Goal: Find contact information: Find contact information

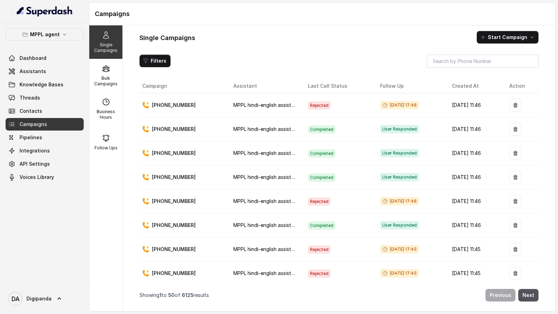
scroll to position [988, 0]
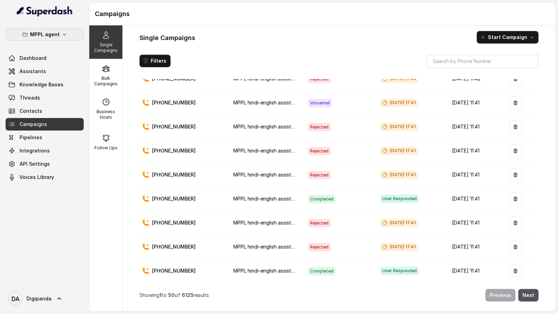
click at [51, 35] on p "MPPL agent" at bounding box center [45, 34] width 30 height 8
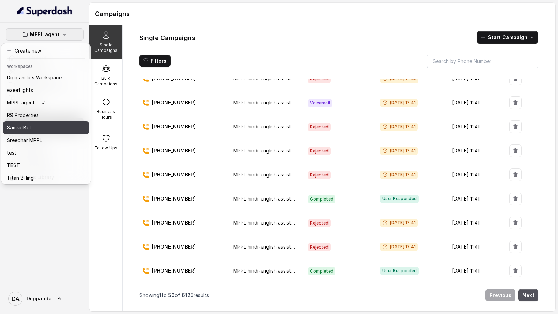
click at [50, 126] on div "SamratBet" at bounding box center [34, 128] width 55 height 8
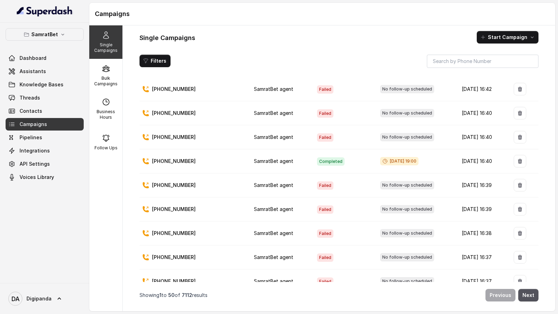
scroll to position [90, 0]
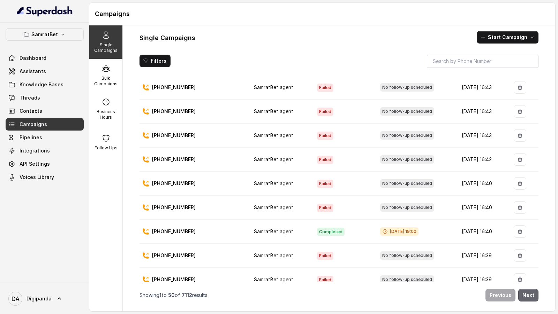
click at [531, 174] on button "Next" at bounding box center [528, 295] width 20 height 13
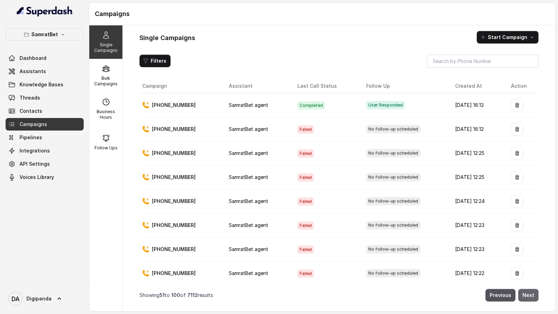
click at [531, 174] on button "Next" at bounding box center [528, 295] width 20 height 13
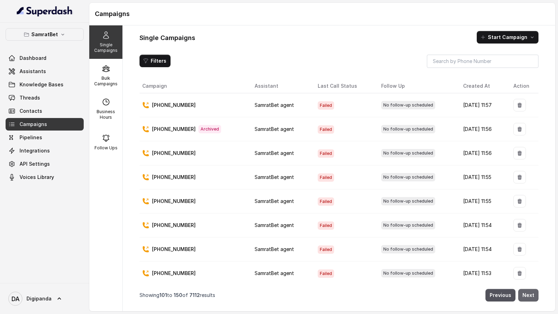
click at [531, 174] on button "Next" at bounding box center [528, 295] width 20 height 13
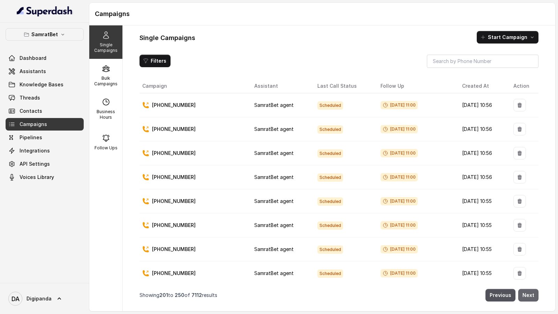
click at [531, 174] on button "Next" at bounding box center [528, 295] width 20 height 13
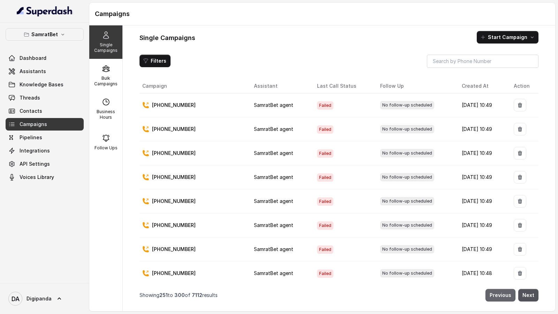
click at [501, 174] on button "Previous" at bounding box center [500, 295] width 30 height 13
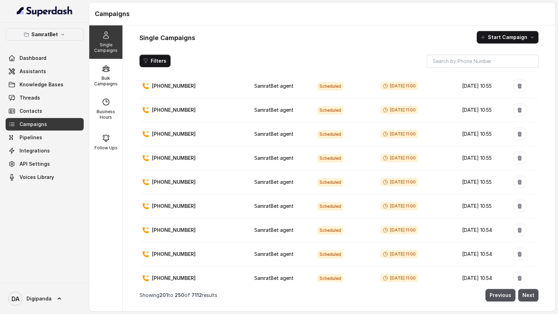
scroll to position [0, 0]
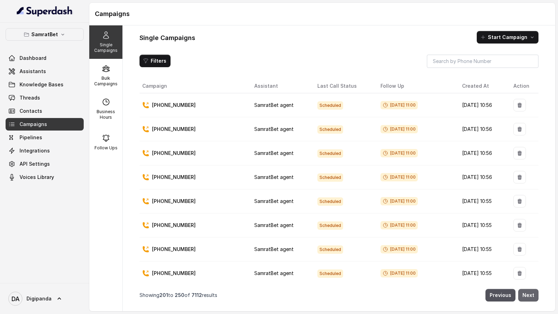
click at [534, 174] on button "Next" at bounding box center [528, 295] width 20 height 13
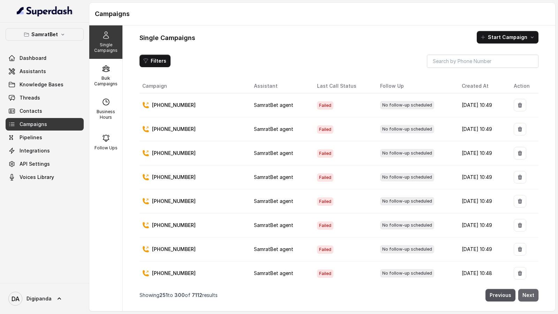
click at [535, 174] on button "Next" at bounding box center [528, 295] width 20 height 13
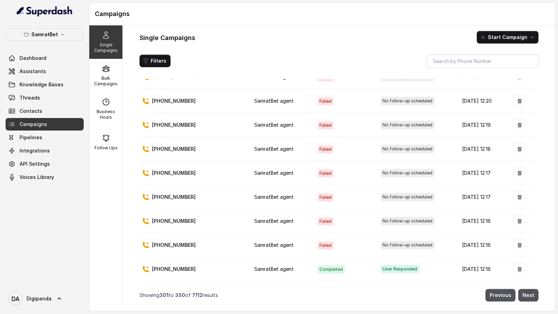
scroll to position [900, 0]
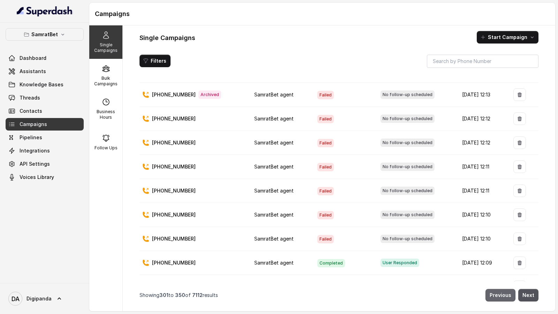
click at [495, 174] on button "Previous" at bounding box center [500, 295] width 30 height 13
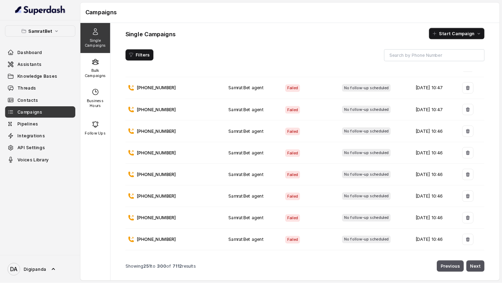
scroll to position [830, 0]
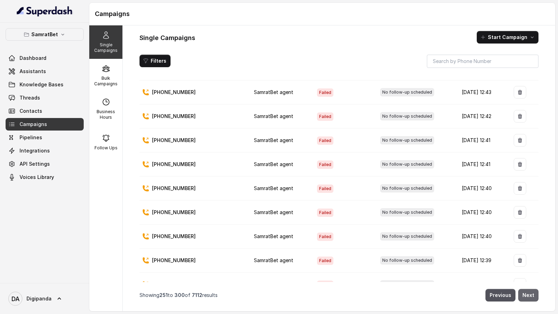
click at [535, 174] on button "Next" at bounding box center [528, 295] width 20 height 13
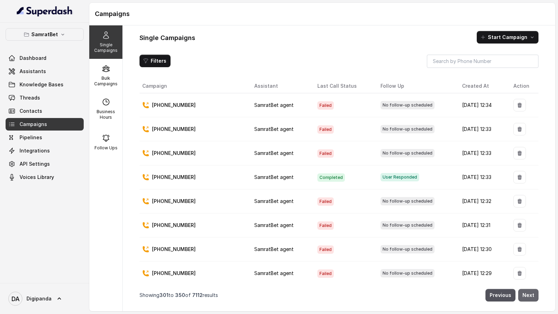
click at [536, 174] on button "Next" at bounding box center [528, 295] width 20 height 13
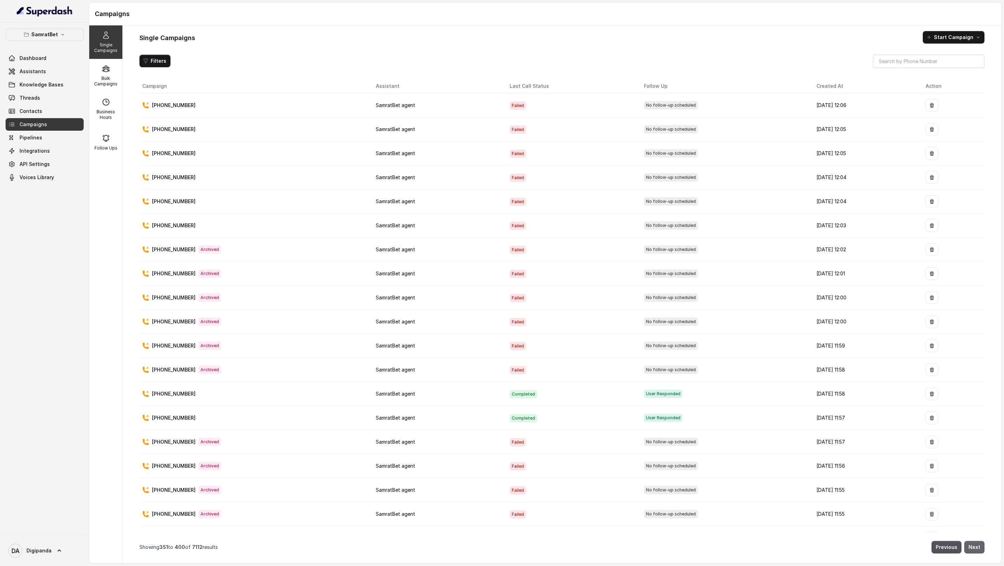
click at [557, 174] on button "Next" at bounding box center [974, 547] width 20 height 13
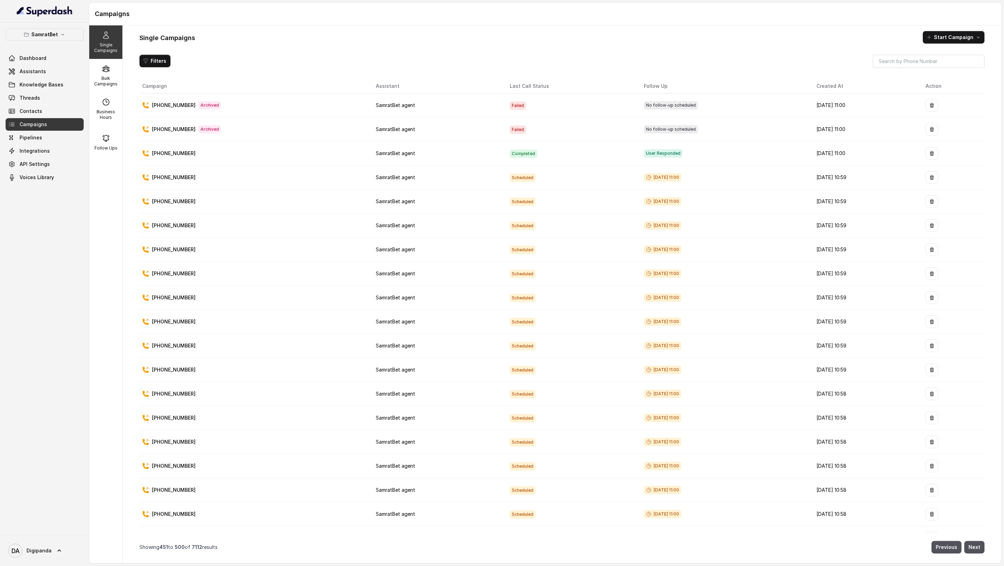
drag, startPoint x: 977, startPoint y: 546, endPoint x: 748, endPoint y: 349, distance: 301.8
click at [557, 174] on div "Campaign Assistant Last Call Status Follow Up Created At Action +919845593137 A…" at bounding box center [561, 318] width 845 height 479
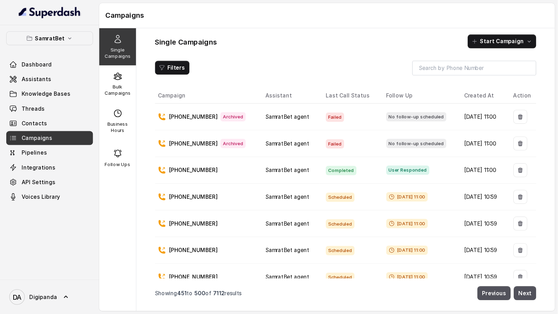
scroll to position [89, 0]
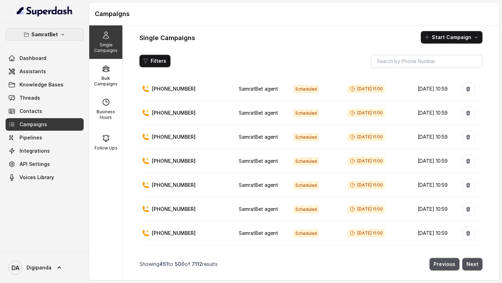
click at [69, 32] on button "SamratBet" at bounding box center [45, 34] width 78 height 13
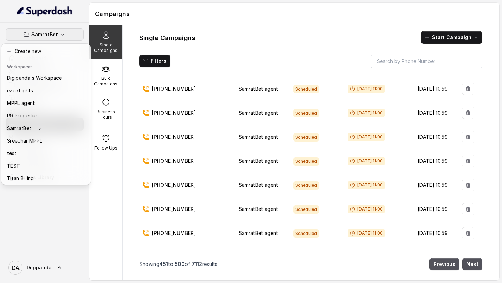
click at [113, 174] on div "SamratBet Dashboard Assistants Knowledge Bases Threads Contacts Campaigns Pipel…" at bounding box center [251, 141] width 502 height 283
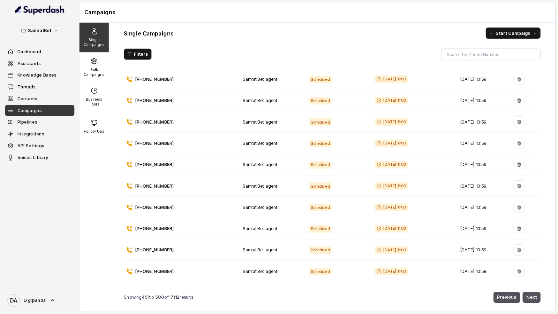
scroll to position [88, 0]
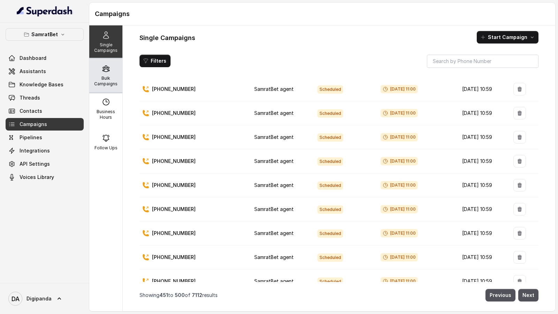
click at [113, 87] on div "Bulk Campaigns" at bounding box center [105, 75] width 33 height 33
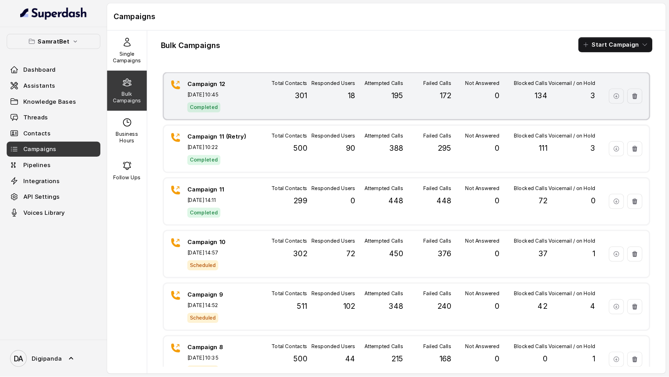
scroll to position [0, 0]
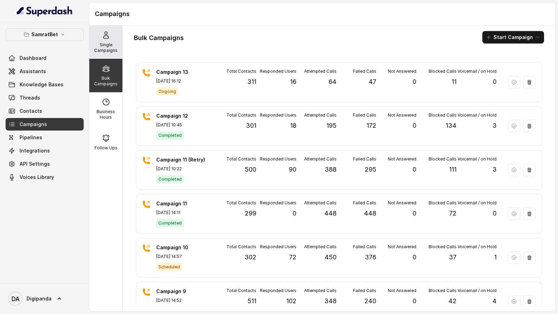
click at [107, 54] on div "Single Campaigns" at bounding box center [105, 41] width 33 height 33
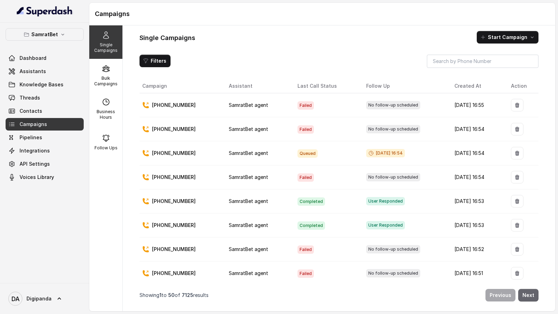
click at [526, 174] on button "Next" at bounding box center [528, 295] width 20 height 13
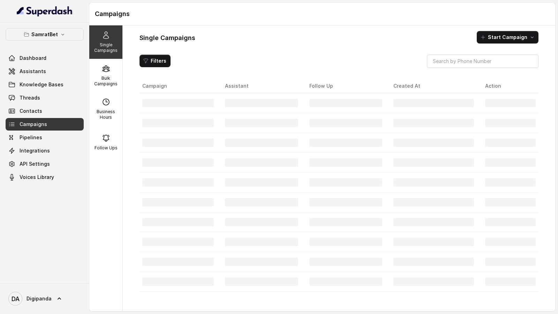
click at [526, 174] on div "Campaign Assistant Follow Up Created At Action" at bounding box center [338, 192] width 399 height 226
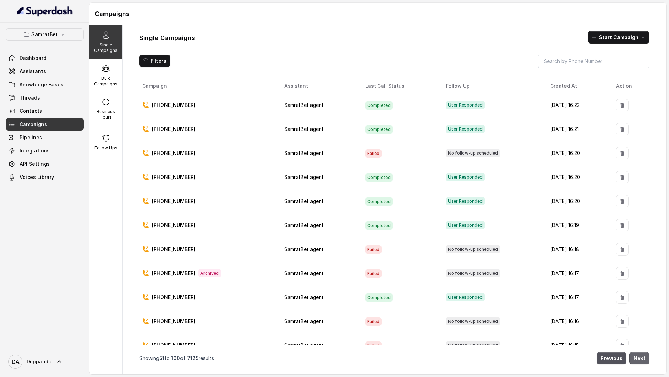
click at [557, 174] on button "Next" at bounding box center [639, 358] width 20 height 13
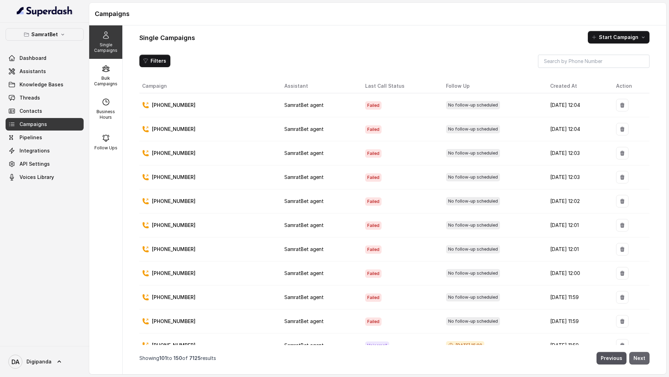
click at [557, 174] on button "Next" at bounding box center [639, 358] width 20 height 13
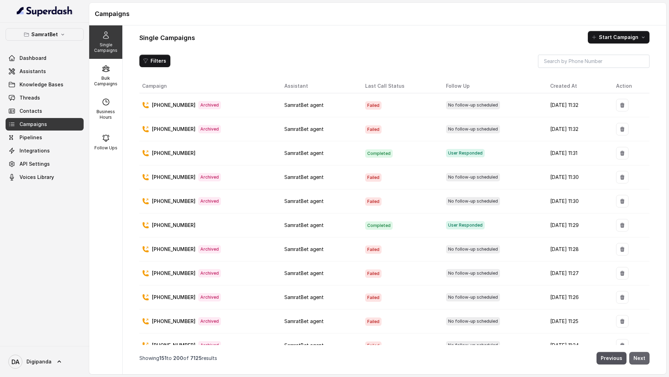
click at [557, 174] on button "Next" at bounding box center [639, 358] width 20 height 13
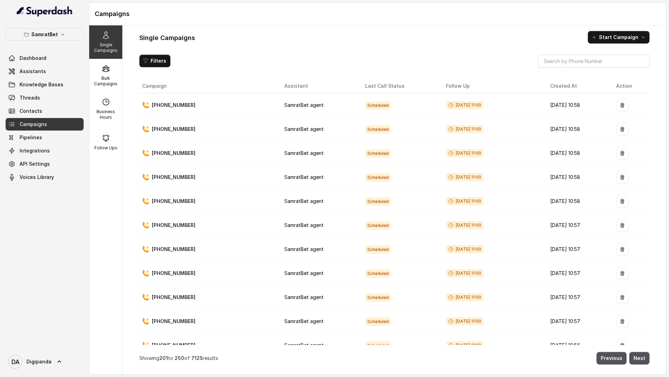
click at [52, 123] on link "Campaigns" at bounding box center [45, 124] width 78 height 13
click at [467, 105] on span "[DATE] 11:00" at bounding box center [464, 105] width 37 height 8
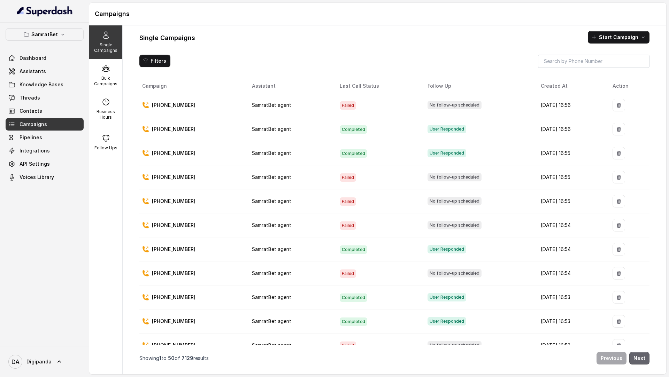
click at [557, 174] on button "Next" at bounding box center [639, 358] width 20 height 13
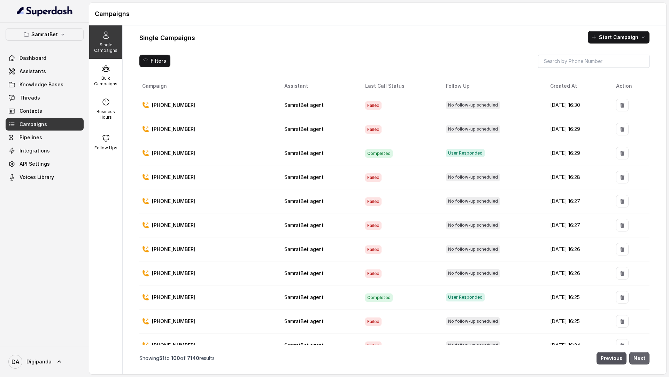
click at [557, 174] on button "Next" at bounding box center [639, 358] width 20 height 13
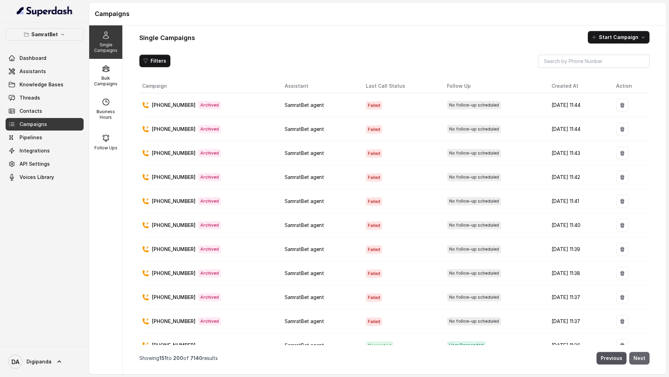
click at [557, 174] on button "Next" at bounding box center [639, 358] width 20 height 13
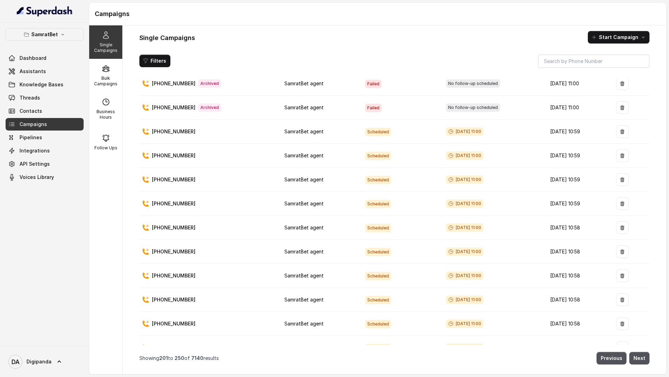
scroll to position [190, 0]
click at [168, 129] on p "+919679547534" at bounding box center [174, 132] width 44 height 7
copy p "919679547534"
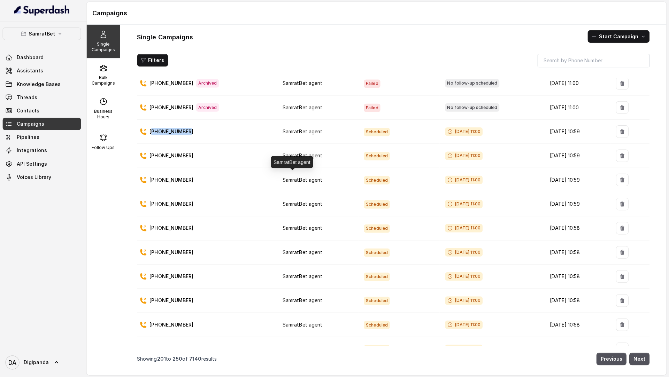
scroll to position [0, 0]
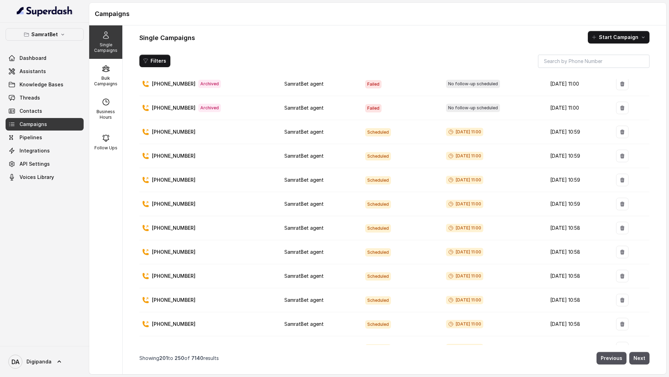
click at [163, 153] on p "[PHONE_NUMBER]" at bounding box center [174, 156] width 44 height 7
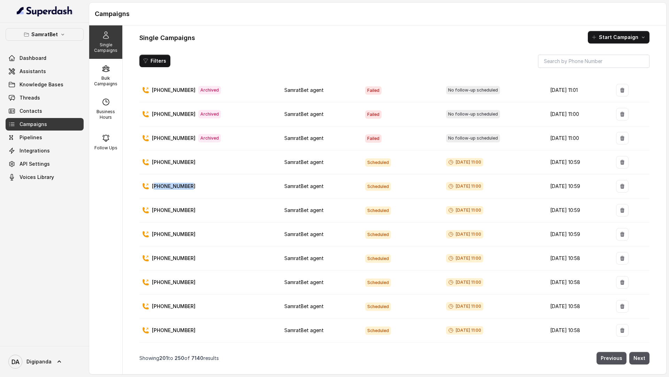
scroll to position [160, 0]
copy p "919846304351"
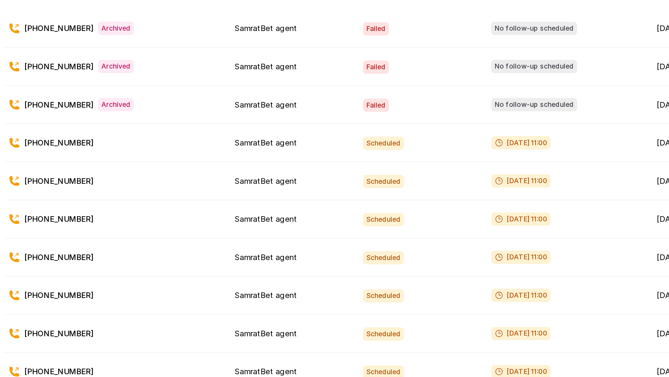
click at [365, 174] on span "Scheduled" at bounding box center [378, 186] width 26 height 8
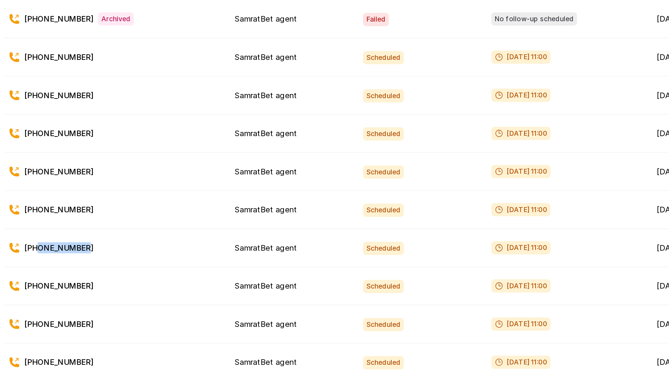
drag, startPoint x: 160, startPoint y: 223, endPoint x: 210, endPoint y: 224, distance: 50.6
click at [210, 174] on div "+918861812985" at bounding box center [207, 228] width 131 height 7
copy p "8861812985"
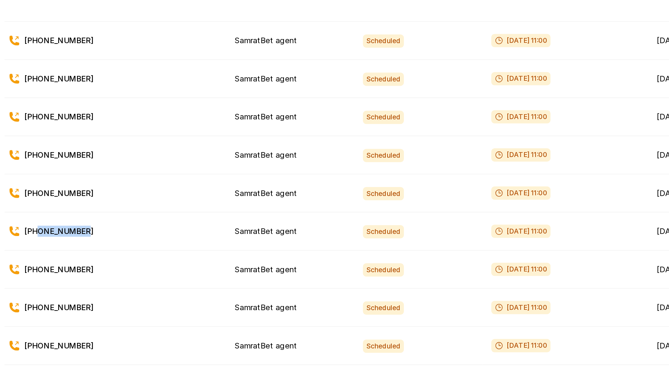
scroll to position [372, 0]
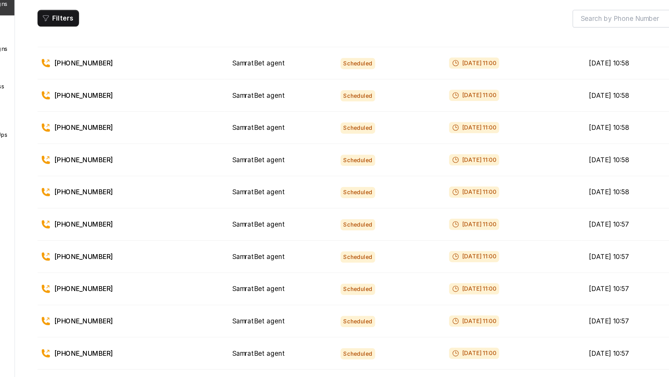
click at [279, 174] on td "SamratBet agent" at bounding box center [319, 287] width 81 height 24
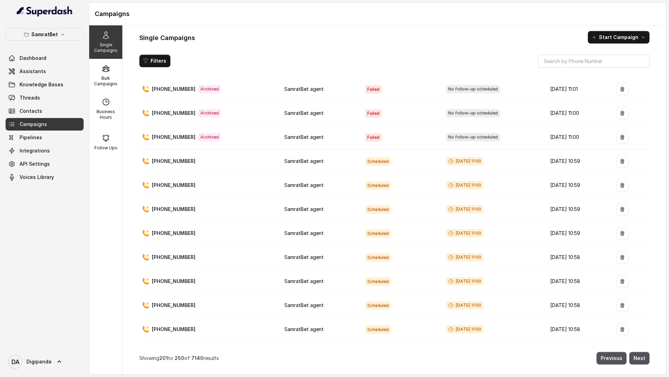
scroll to position [204, 0]
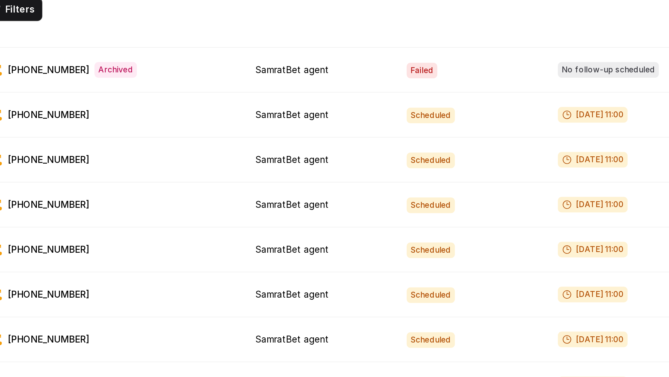
click at [446, 113] on span "[DATE] 11:00" at bounding box center [464, 117] width 37 height 8
drag, startPoint x: 441, startPoint y: 111, endPoint x: 474, endPoint y: 115, distance: 33.3
click at [474, 114] on span "[DATE] 11:00" at bounding box center [464, 117] width 37 height 8
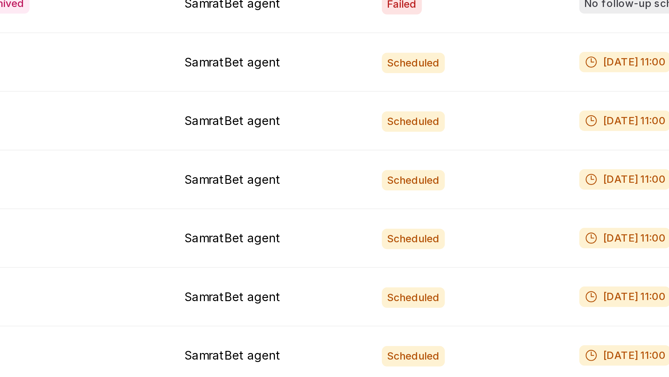
click at [368, 114] on span "Scheduled" at bounding box center [378, 118] width 26 height 8
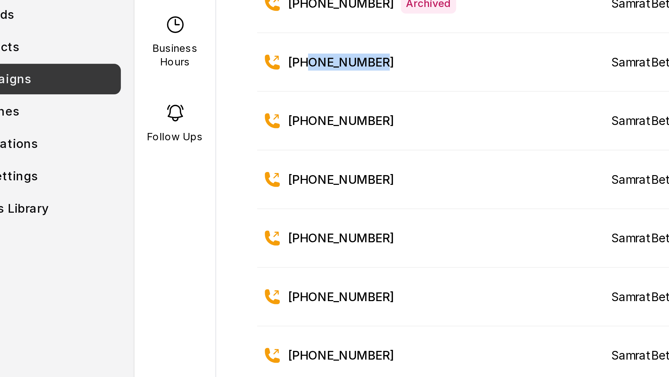
drag, startPoint x: 190, startPoint y: 113, endPoint x: 160, endPoint y: 115, distance: 29.7
click at [160, 115] on p "+919679547534" at bounding box center [174, 117] width 44 height 7
copy p "9679547534"
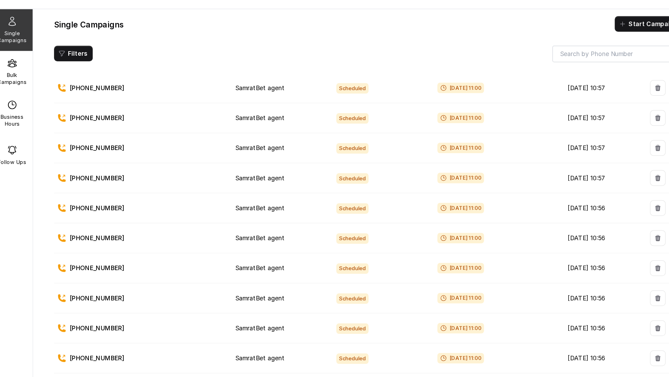
scroll to position [522, 0]
drag, startPoint x: 191, startPoint y: 175, endPoint x: 160, endPoint y: 177, distance: 31.8
click at [160, 174] on div "+919535061817" at bounding box center [207, 184] width 131 height 7
copy p "9535061817"
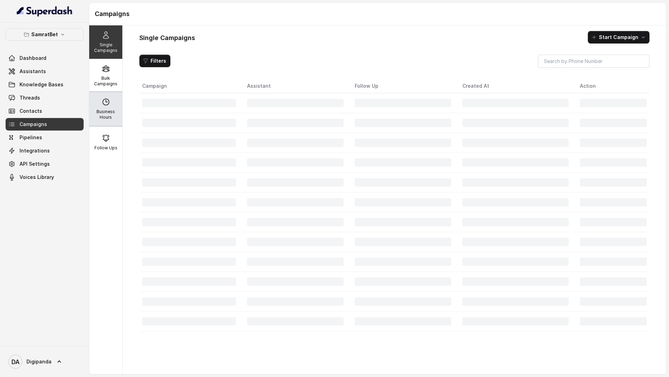
click at [104, 118] on p "Business Hours" at bounding box center [106, 114] width 28 height 11
select select "Asia/Kolkata"
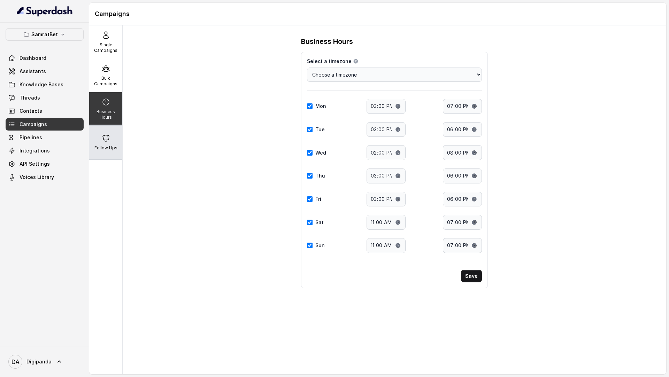
click at [116, 159] on div "Follow Ups" at bounding box center [105, 142] width 33 height 33
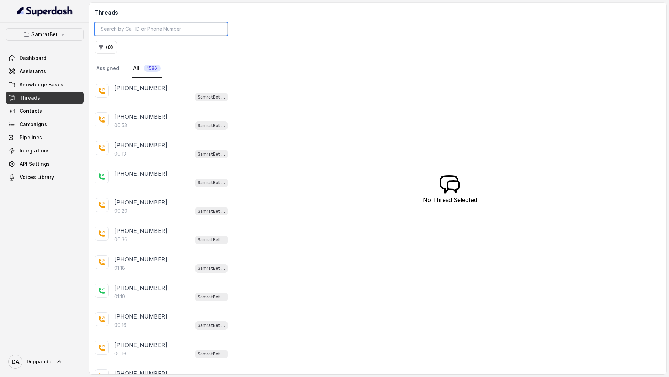
click at [121, 24] on input "search" at bounding box center [161, 28] width 133 height 13
paste input "919679547534"
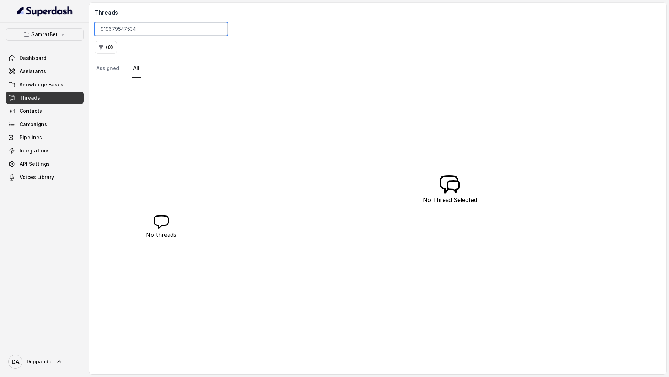
click at [101, 26] on input "919679547534" at bounding box center [161, 28] width 133 height 13
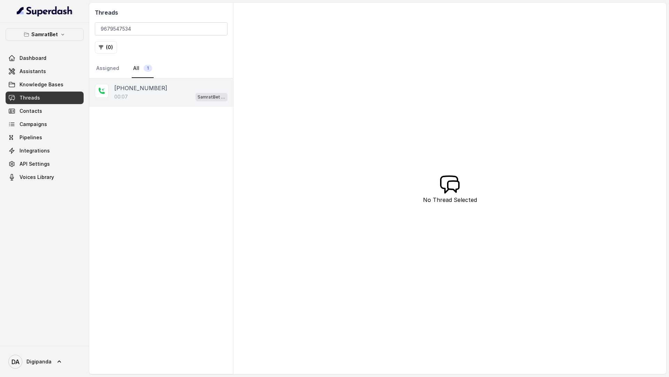
click at [169, 97] on div "00:07 SamratBet agent" at bounding box center [170, 96] width 113 height 9
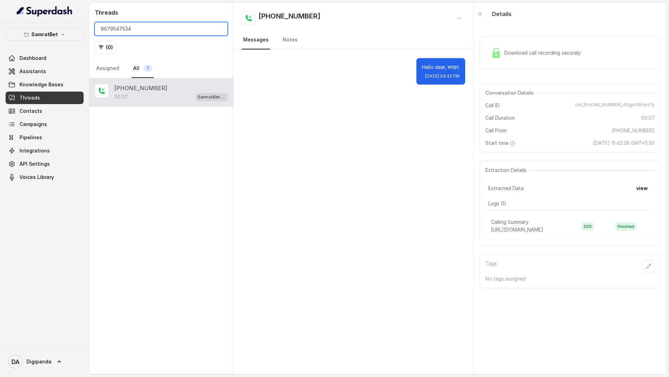
click at [158, 34] on input "9679547534" at bounding box center [161, 28] width 133 height 13
paste input "19846304351"
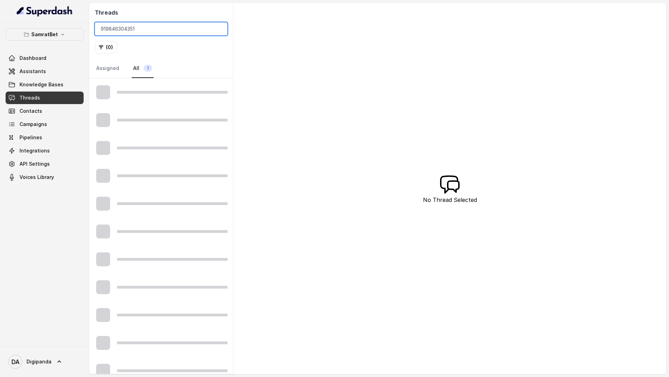
click at [106, 32] on input "919846304351" at bounding box center [161, 28] width 133 height 13
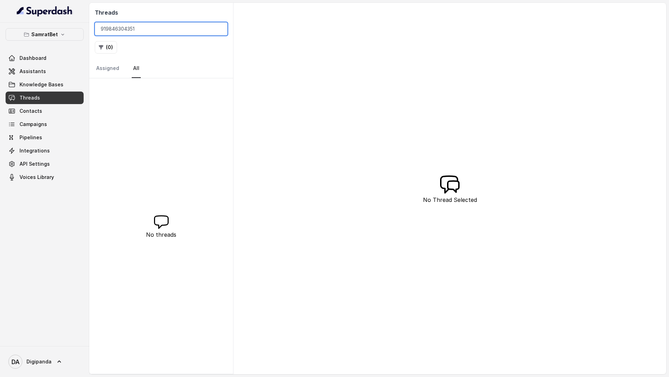
click at [107, 32] on input "919846304351" at bounding box center [161, 28] width 133 height 13
click at [170, 30] on input "9846304351" at bounding box center [161, 28] width 133 height 13
paste input "8861812985"
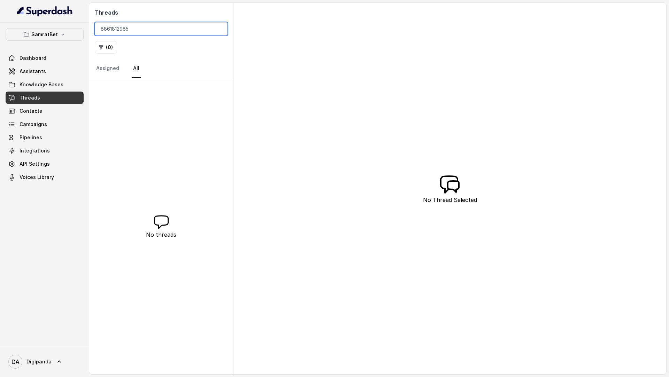
click at [141, 29] on input "8861812985" at bounding box center [161, 28] width 133 height 13
paste input "9679547534"
click at [136, 31] on input "9679547534" at bounding box center [161, 28] width 133 height 13
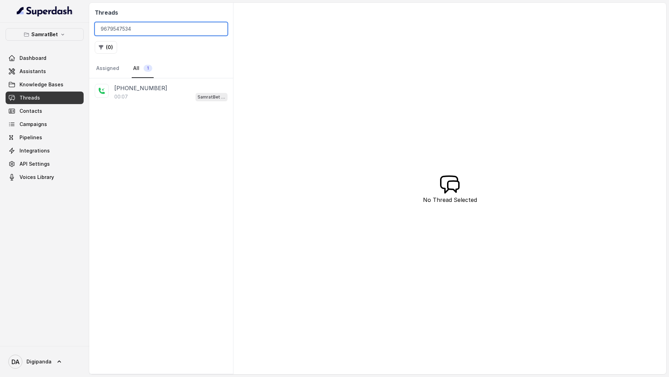
paste input "535061817"
type input "9535061817"
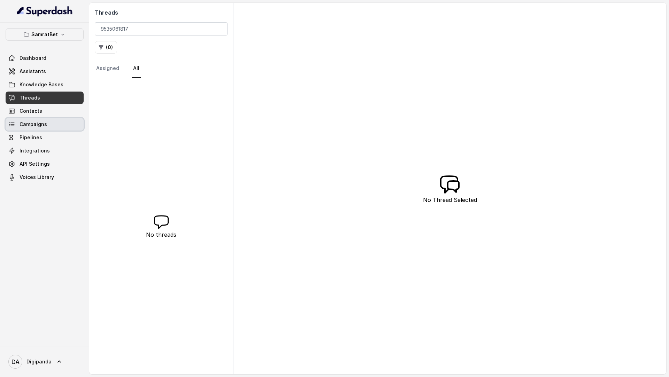
click at [42, 125] on span "Campaigns" at bounding box center [34, 124] width 28 height 7
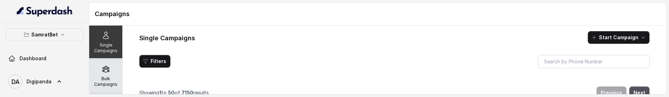
click at [95, 78] on p "Bulk Campaigns" at bounding box center [106, 81] width 28 height 11
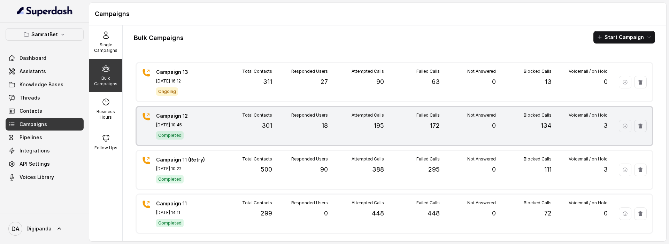
click at [235, 128] on div "Total Contacts 301" at bounding box center [244, 126] width 56 height 27
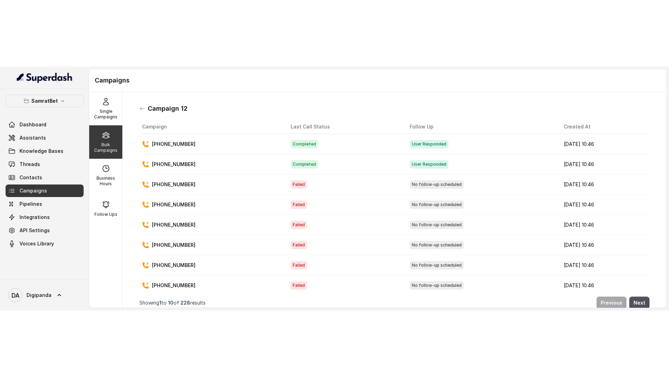
scroll to position [43, 0]
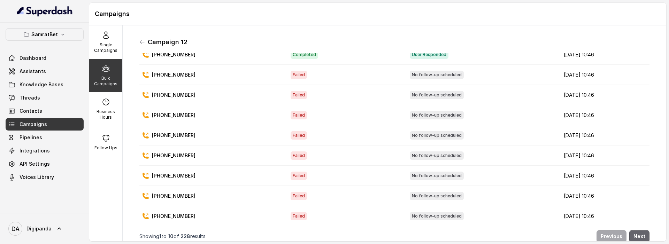
click at [639, 236] on button "Next" at bounding box center [639, 236] width 20 height 13
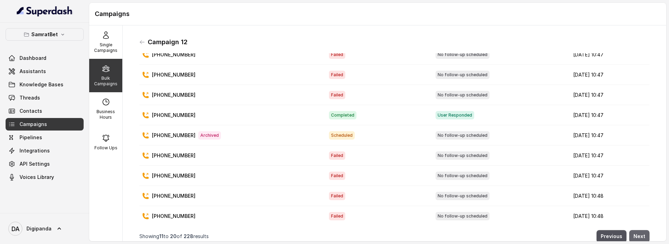
click at [639, 236] on button "Next" at bounding box center [639, 236] width 20 height 13
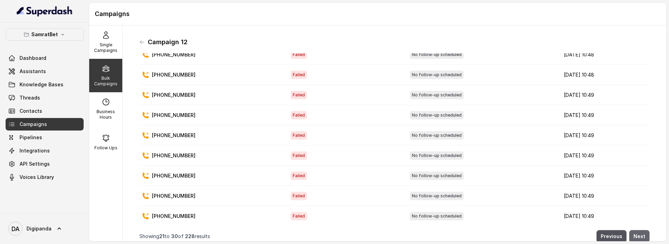
click at [639, 236] on button "Next" at bounding box center [639, 236] width 20 height 13
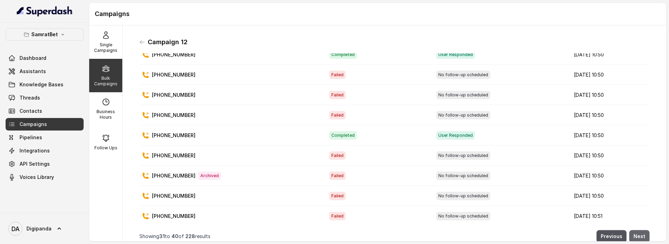
click at [639, 236] on button "Next" at bounding box center [639, 236] width 20 height 13
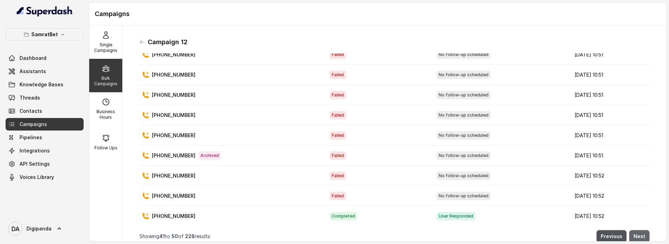
click at [639, 236] on button "Next" at bounding box center [639, 236] width 20 height 13
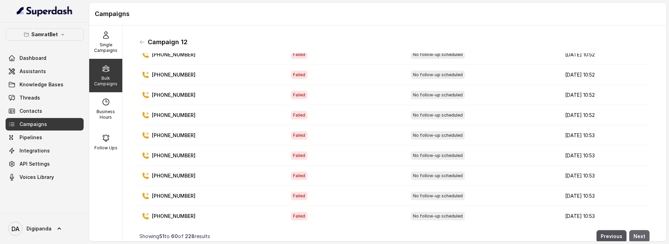
click at [639, 236] on button "Next" at bounding box center [639, 236] width 20 height 13
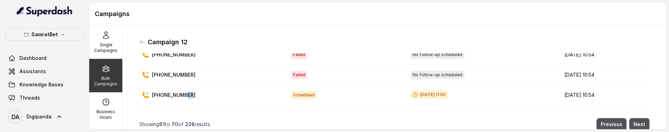
drag, startPoint x: 191, startPoint y: 93, endPoint x: 184, endPoint y: 94, distance: 6.6
click at [184, 94] on div "[PHONE_NUMBER]" at bounding box center [211, 95] width 138 height 7
click at [199, 98] on td "[PHONE_NUMBER]" at bounding box center [212, 95] width 146 height 20
drag, startPoint x: 196, startPoint y: 94, endPoint x: 160, endPoint y: 94, distance: 35.5
click at [160, 94] on div "[PHONE_NUMBER]" at bounding box center [211, 95] width 138 height 7
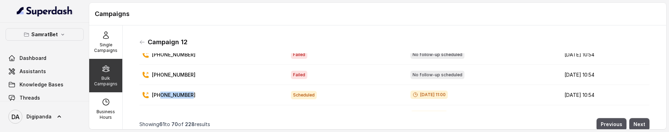
copy p "9526539935"
click at [193, 94] on div "[PHONE_NUMBER]" at bounding box center [211, 95] width 138 height 7
drag, startPoint x: 192, startPoint y: 93, endPoint x: 156, endPoint y: 93, distance: 36.6
click at [155, 93] on div "[PHONE_NUMBER]" at bounding box center [211, 95] width 138 height 7
copy p "919526539935"
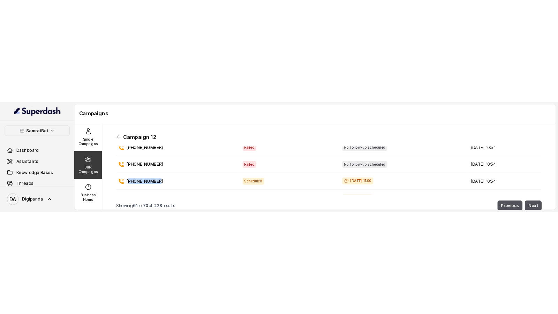
scroll to position [0, 0]
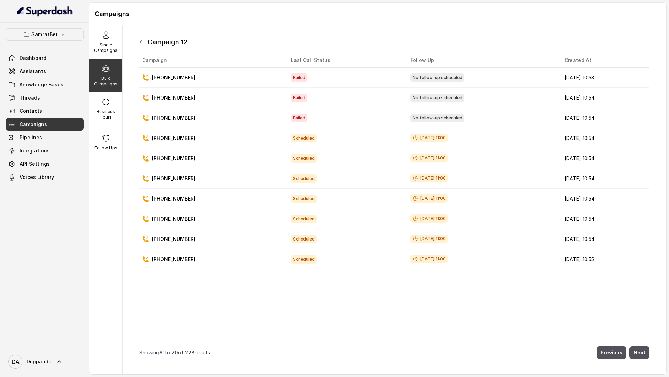
click at [484, 207] on td "[DATE] 11:00" at bounding box center [482, 199] width 154 height 20
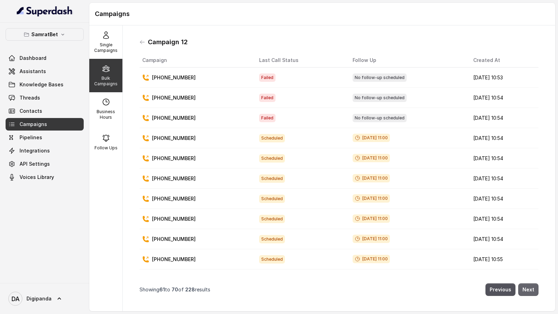
click at [531, 291] on button "Next" at bounding box center [528, 290] width 20 height 13
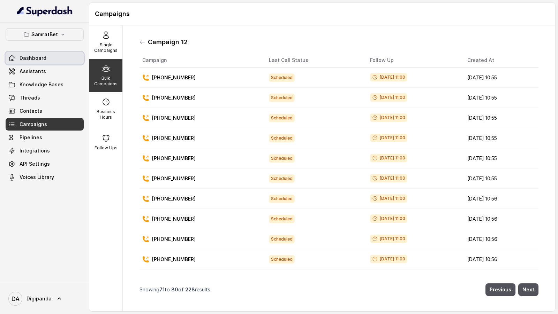
click at [47, 62] on link "Dashboard" at bounding box center [45, 58] width 78 height 13
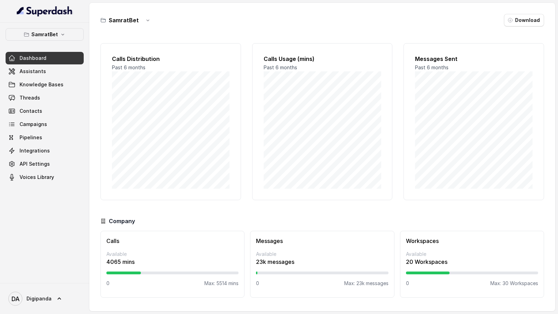
click at [56, 55] on link "Dashboard" at bounding box center [45, 58] width 78 height 13
